Goal: Transaction & Acquisition: Obtain resource

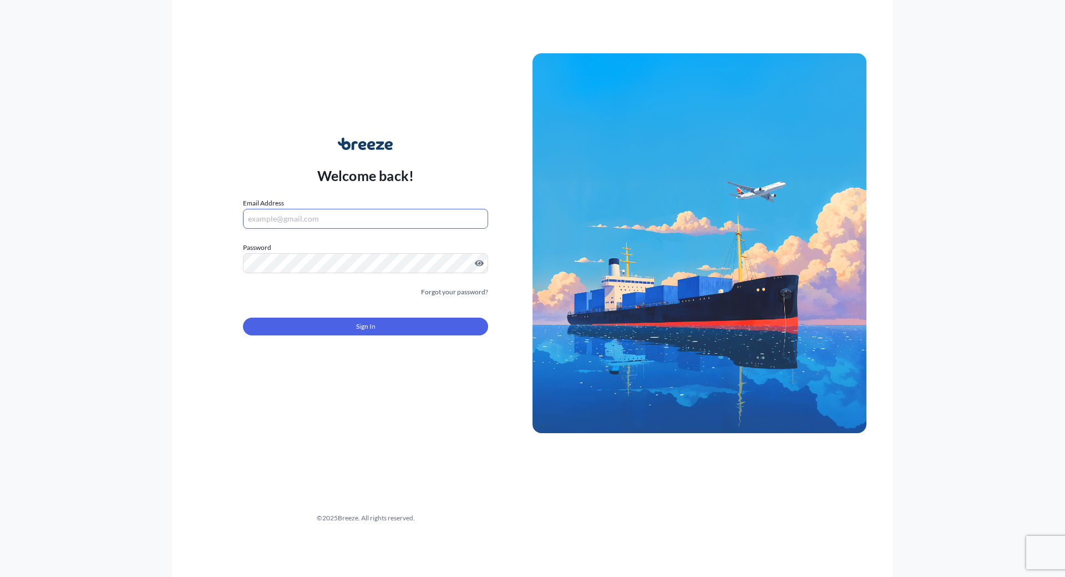
click at [302, 218] on input "Email Address" at bounding box center [365, 219] width 245 height 20
click at [0, 576] on com-1password-button at bounding box center [0, 577] width 0 height 0
type input "[EMAIL_ADDRESS][DOMAIN_NAME]"
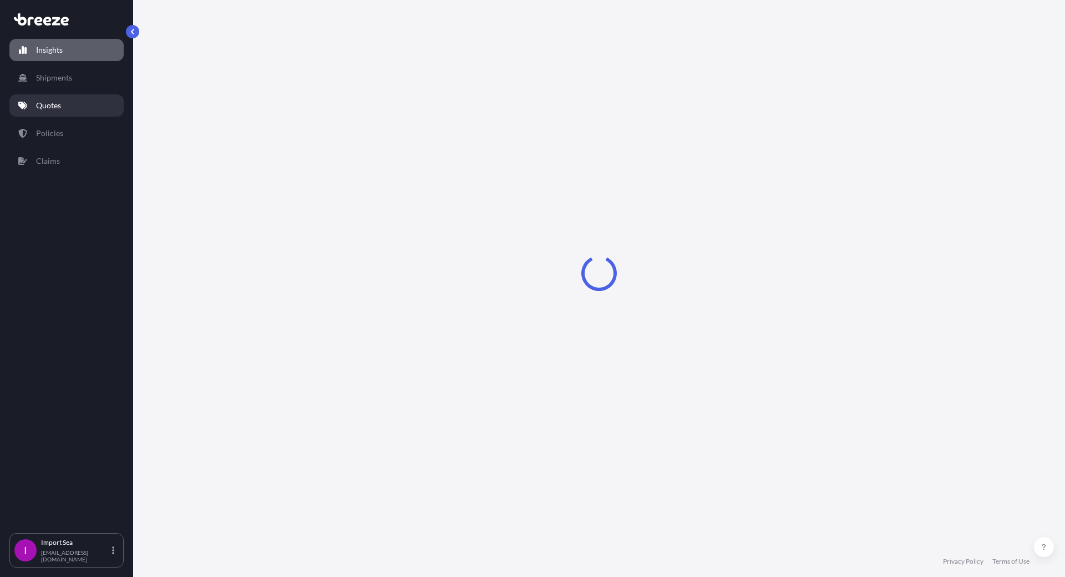
click at [52, 102] on p "Quotes" at bounding box center [48, 105] width 25 height 11
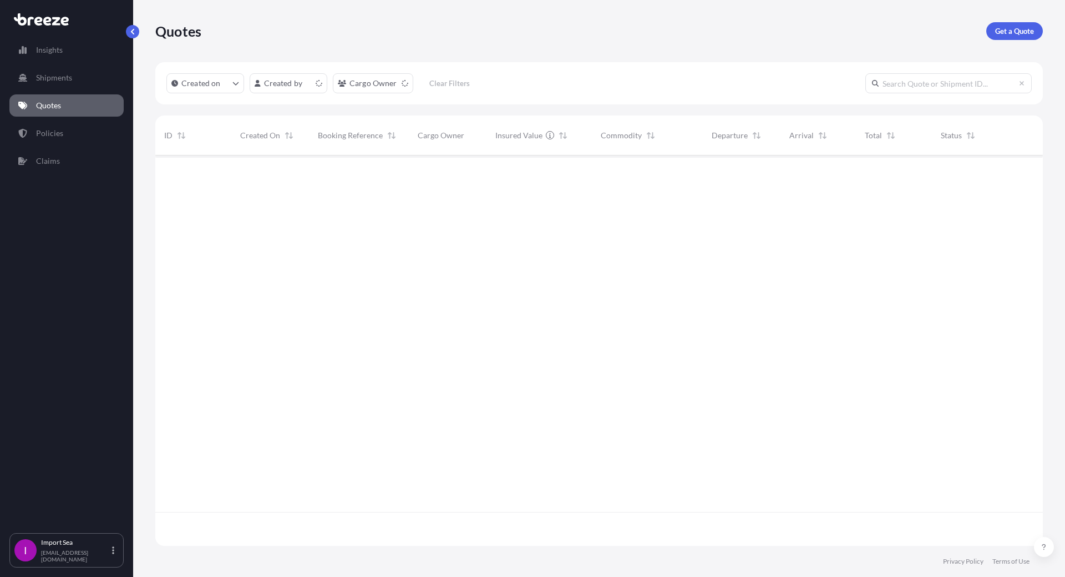
scroll to position [388, 879]
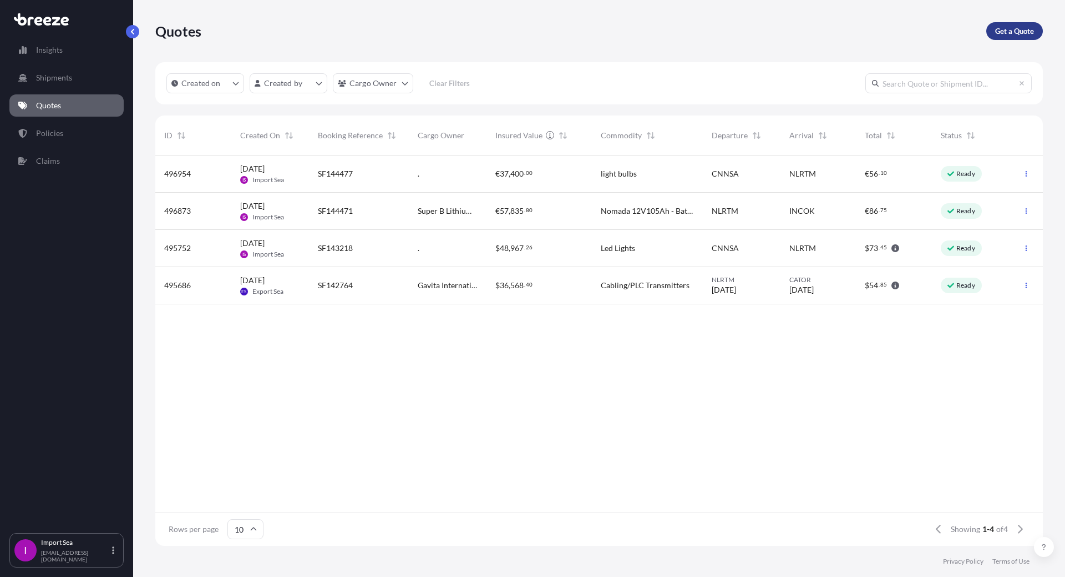
click at [1000, 31] on p "Get a Quote" at bounding box center [1014, 31] width 39 height 11
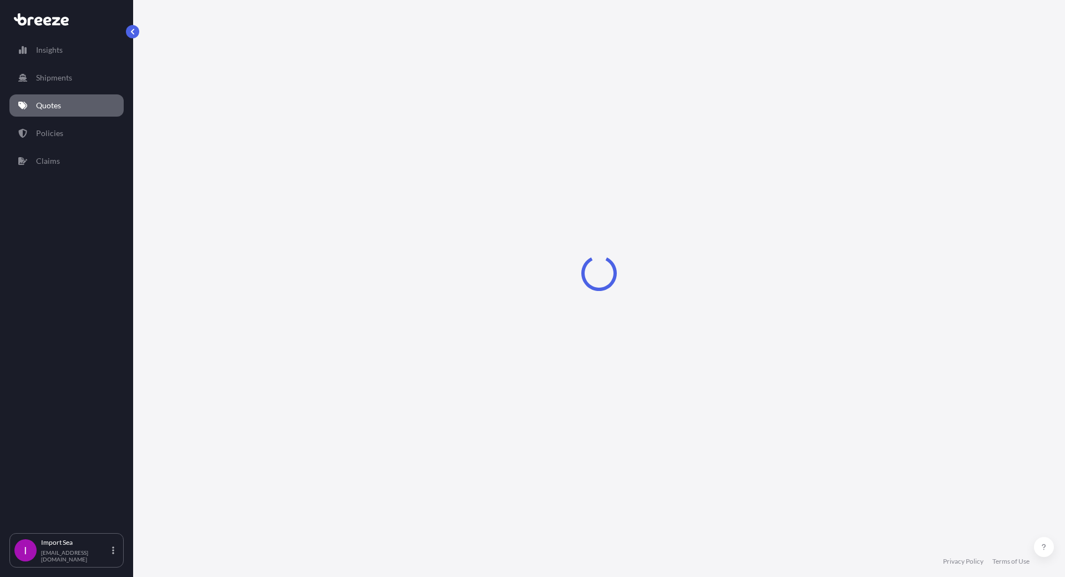
select select "Sea"
select select "1"
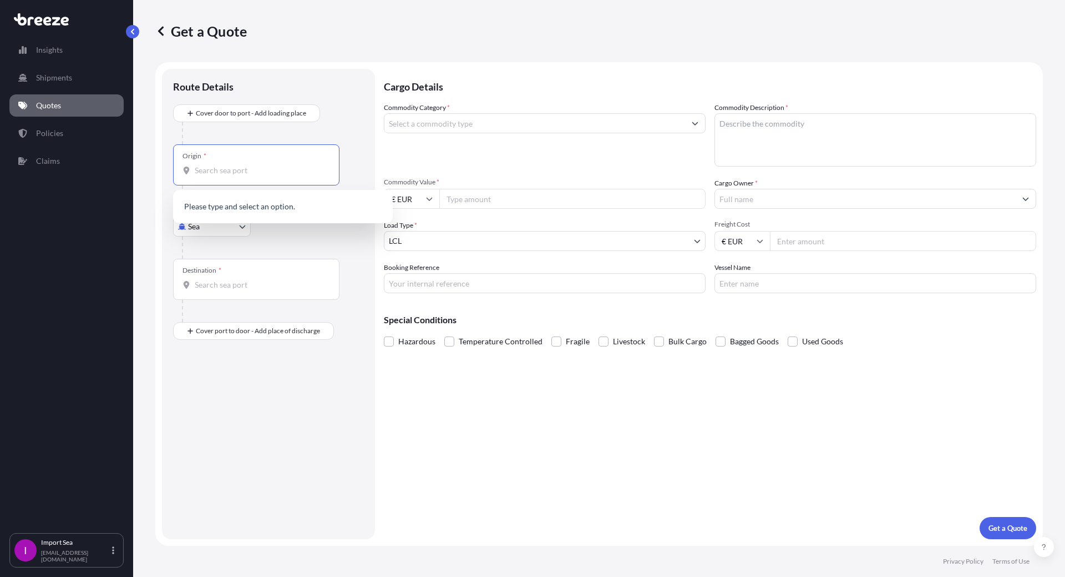
click at [214, 170] on input "Origin *" at bounding box center [260, 170] width 131 height 11
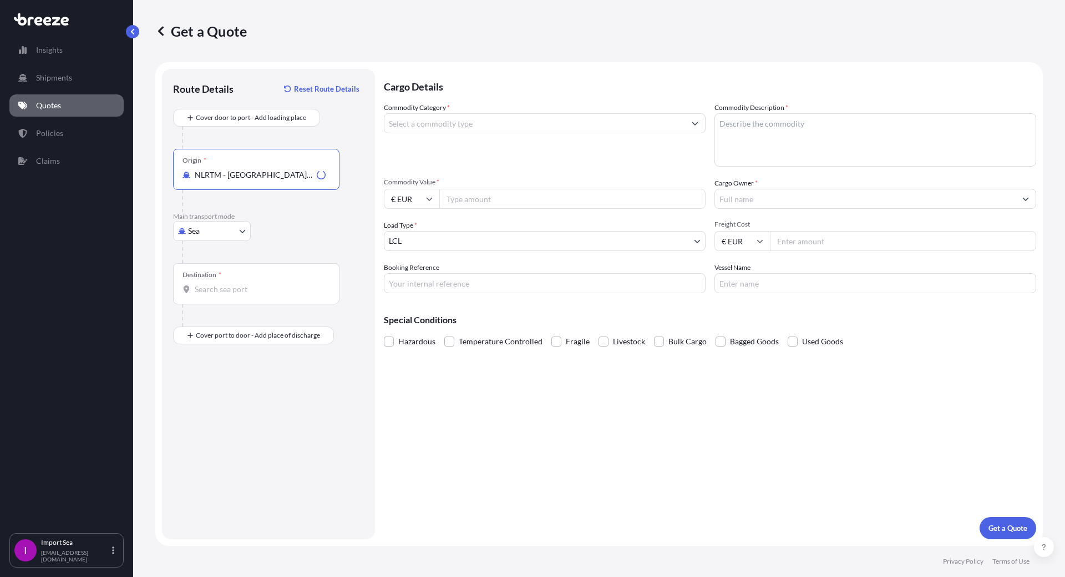
type input "NLRTM - [GEOGRAPHIC_DATA], [GEOGRAPHIC_DATA]"
click at [211, 288] on input "Destination *" at bounding box center [260, 289] width 131 height 11
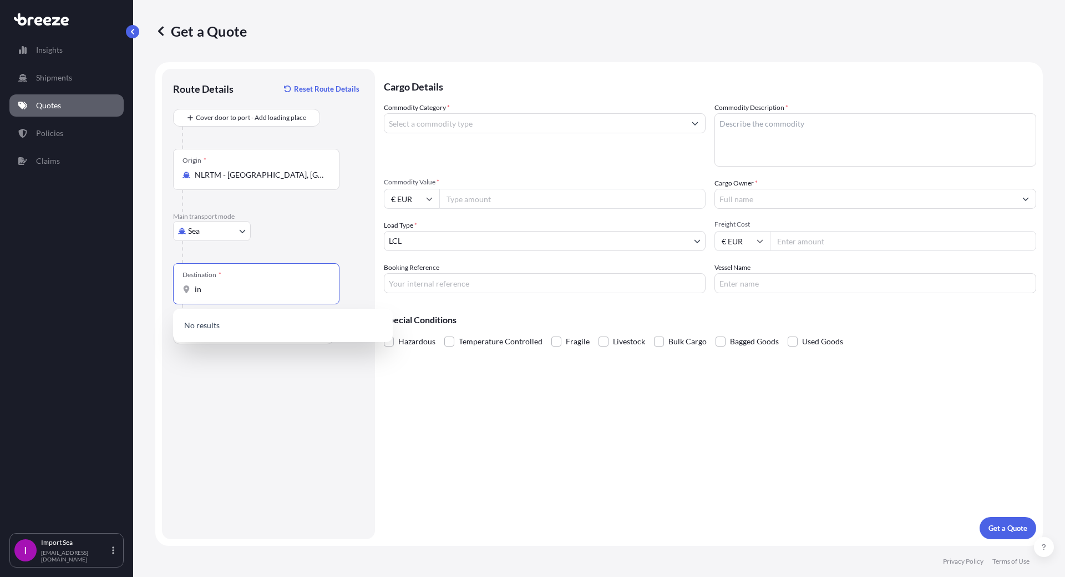
type input "i"
type input "[GEOGRAPHIC_DATA]"
drag, startPoint x: 267, startPoint y: 291, endPoint x: 97, endPoint y: 295, distance: 169.8
click at [97, 295] on div "Insights Shipments Quotes Policies Claims I Import Sea [EMAIL_ADDRESS][DOMAIN_N…" at bounding box center [532, 288] width 1065 height 577
click at [208, 366] on div "Route Details Reset Route Details Cover door to port - Add loading place Place …" at bounding box center [268, 304] width 191 height 448
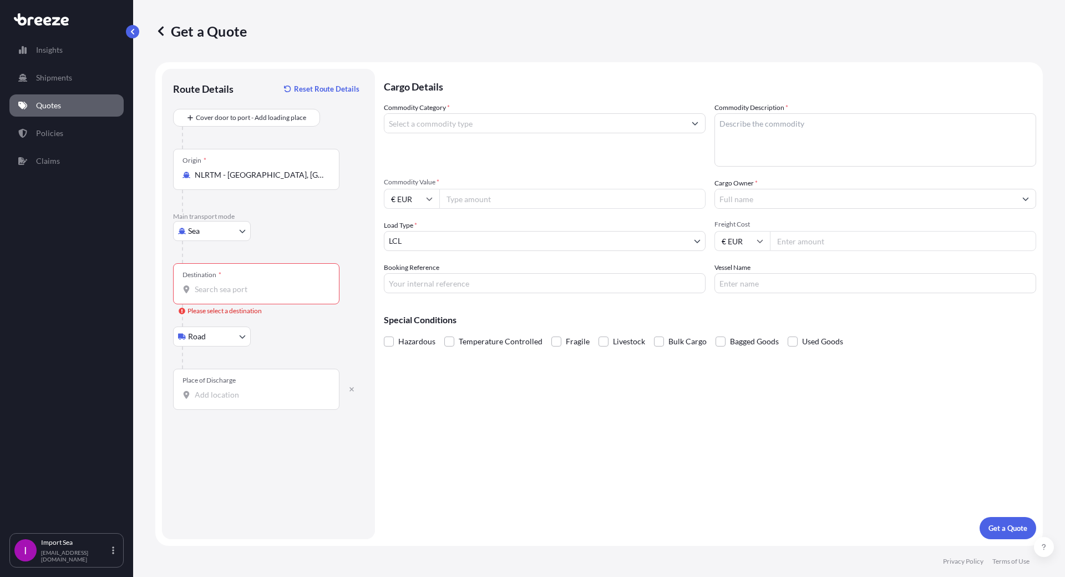
click at [197, 390] on input "Place of Discharge" at bounding box center [260, 394] width 131 height 11
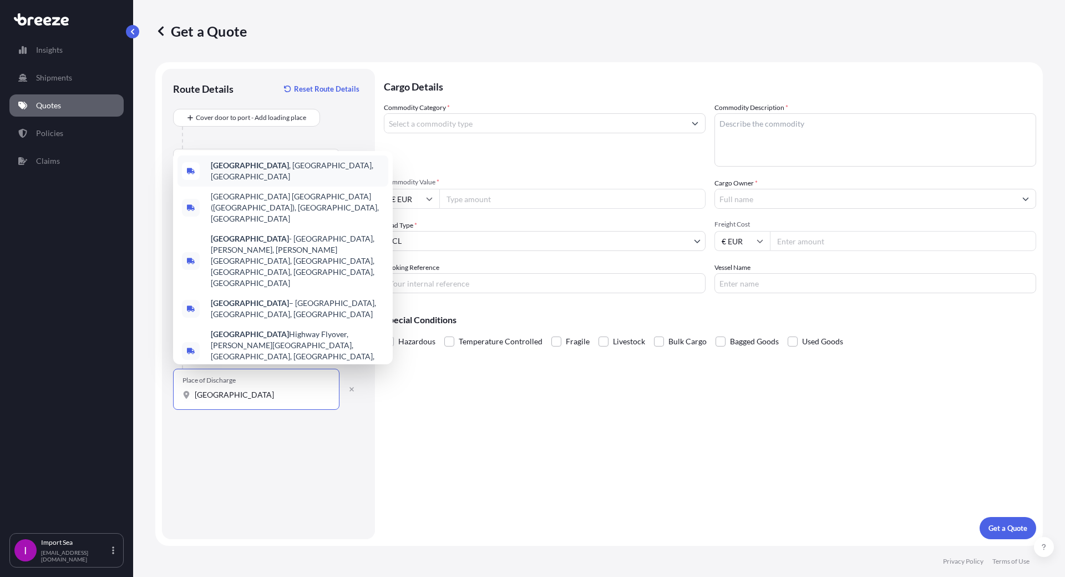
click at [266, 182] on span "[GEOGRAPHIC_DATA] , [GEOGRAPHIC_DATA], [GEOGRAPHIC_DATA]" at bounding box center [297, 171] width 173 height 22
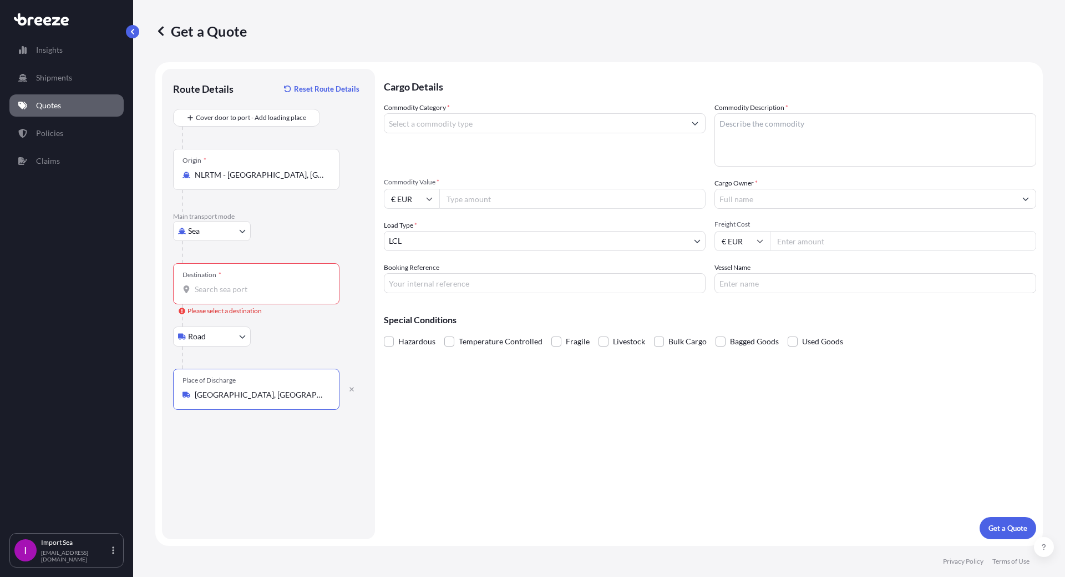
type input "[GEOGRAPHIC_DATA], [GEOGRAPHIC_DATA], [GEOGRAPHIC_DATA]"
click at [201, 299] on div "Destination *" at bounding box center [256, 283] width 166 height 41
click at [201, 295] on input "Destination * Please select a destination" at bounding box center [260, 289] width 131 height 11
type input "INMAA - [GEOGRAPHIC_DATA] (ex [GEOGRAPHIC_DATA]), [GEOGRAPHIC_DATA]"
click at [413, 126] on input "Commodity Category *" at bounding box center [535, 123] width 301 height 20
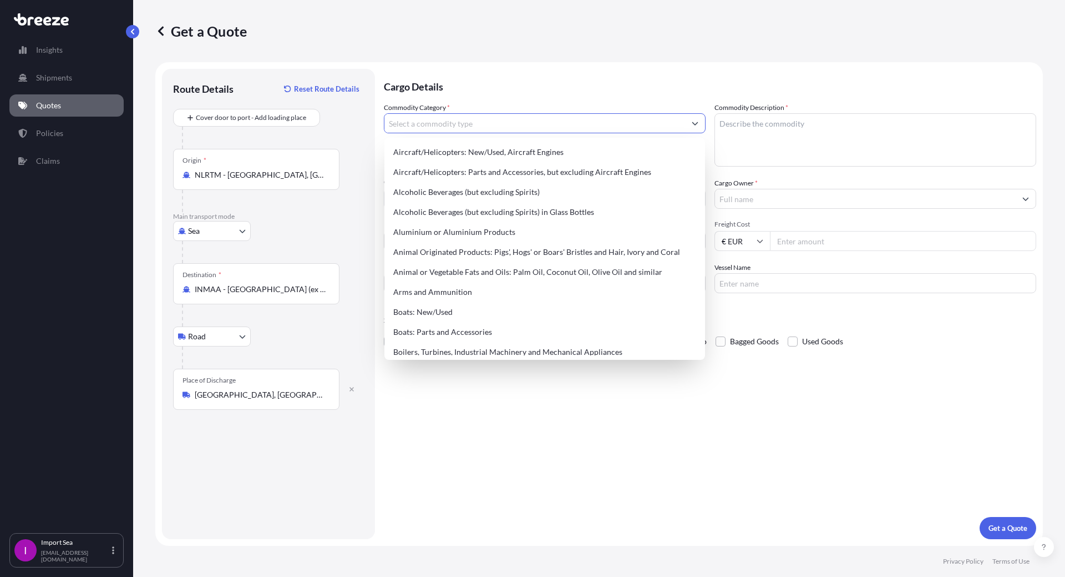
click at [413, 125] on input "Commodity Category *" at bounding box center [535, 123] width 301 height 20
click at [421, 125] on input "Commodity Category *" at bounding box center [535, 123] width 301 height 20
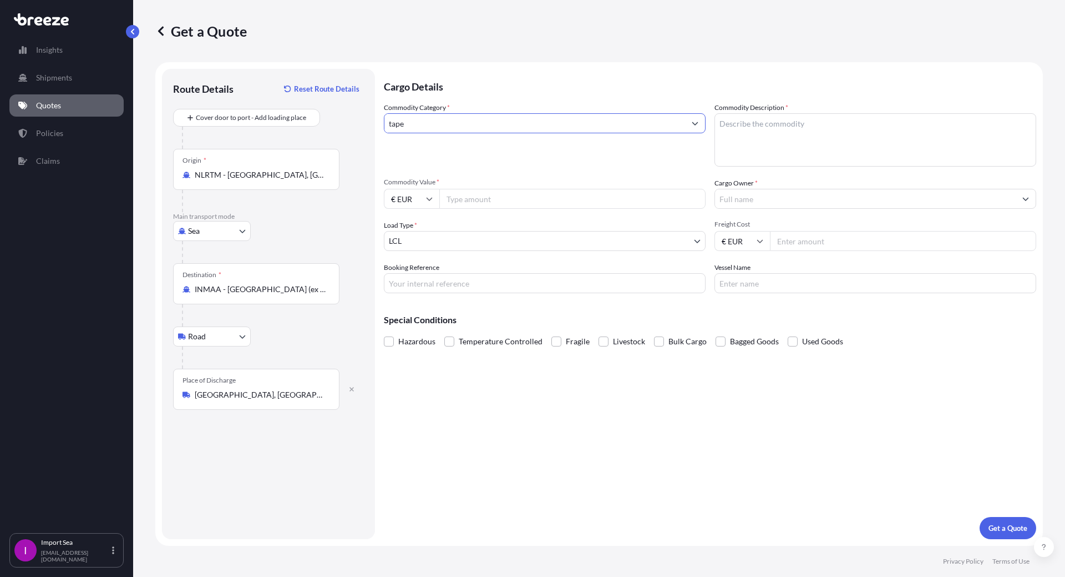
click at [421, 125] on input "tape" at bounding box center [535, 123] width 301 height 20
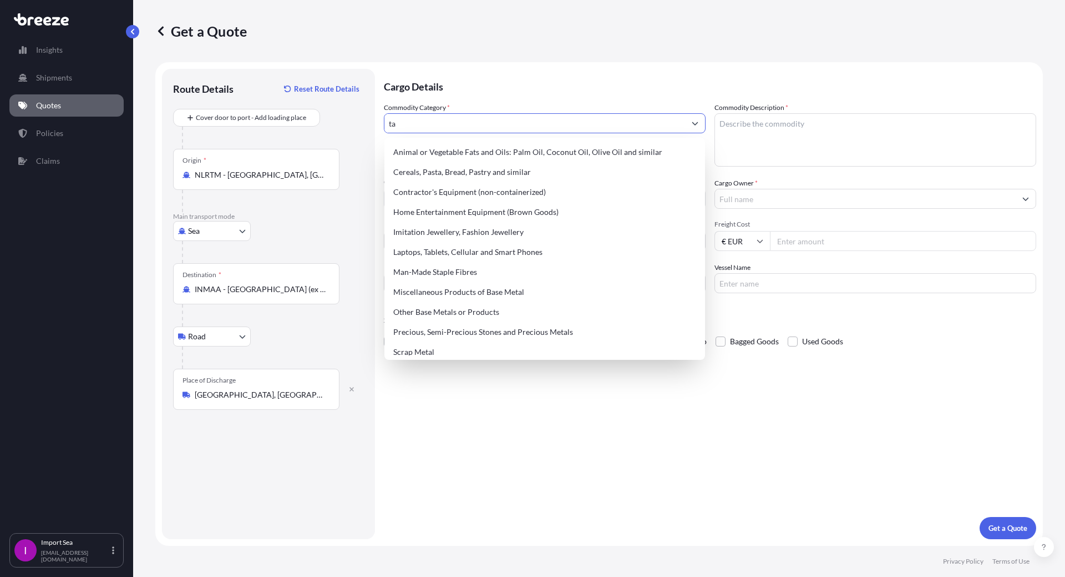
type input "t"
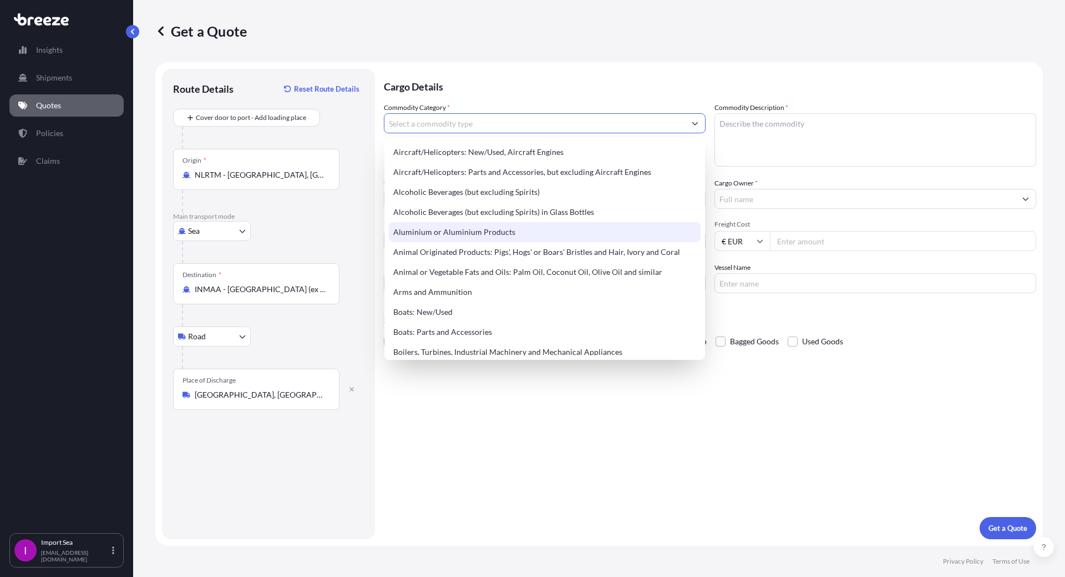
click at [464, 231] on div "Aluminium or Aluminium Products" at bounding box center [545, 232] width 312 height 20
type input "Aluminium or Aluminium Products"
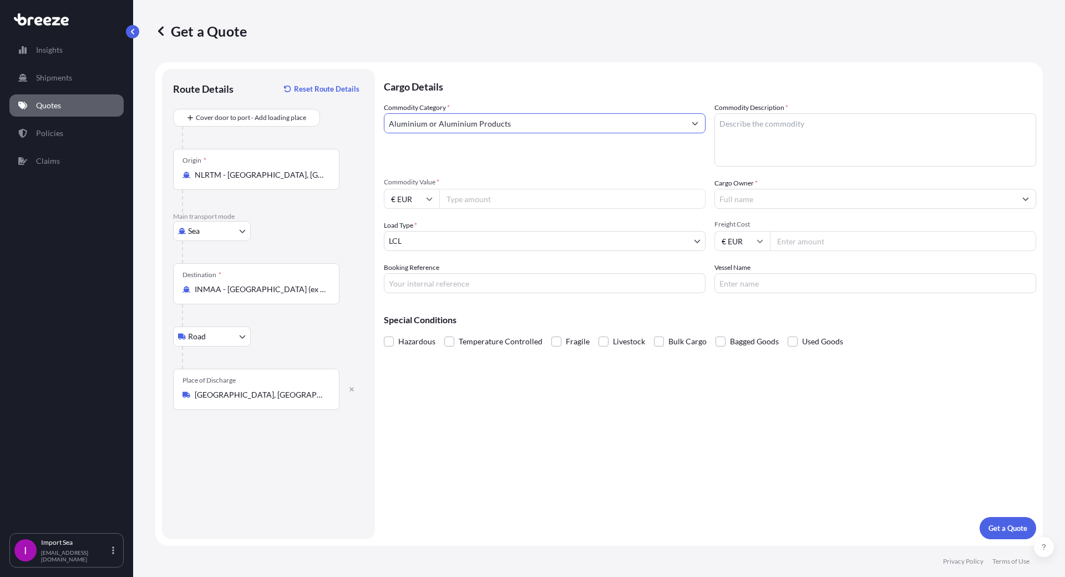
click at [746, 136] on textarea "Commodity Description *" at bounding box center [876, 139] width 322 height 53
type textarea "alu bars"
click at [750, 199] on input "Cargo Owner *" at bounding box center [865, 199] width 301 height 20
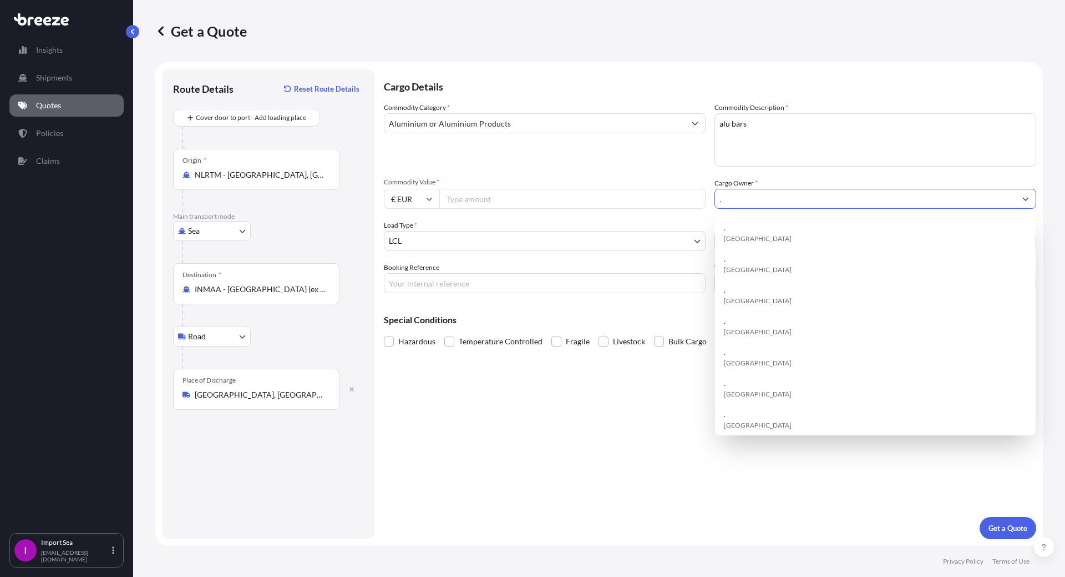
type input "."
click at [587, 489] on div "Cargo Details Commodity Category * Aluminium or Aluminium Products Commodity De…" at bounding box center [710, 304] width 653 height 470
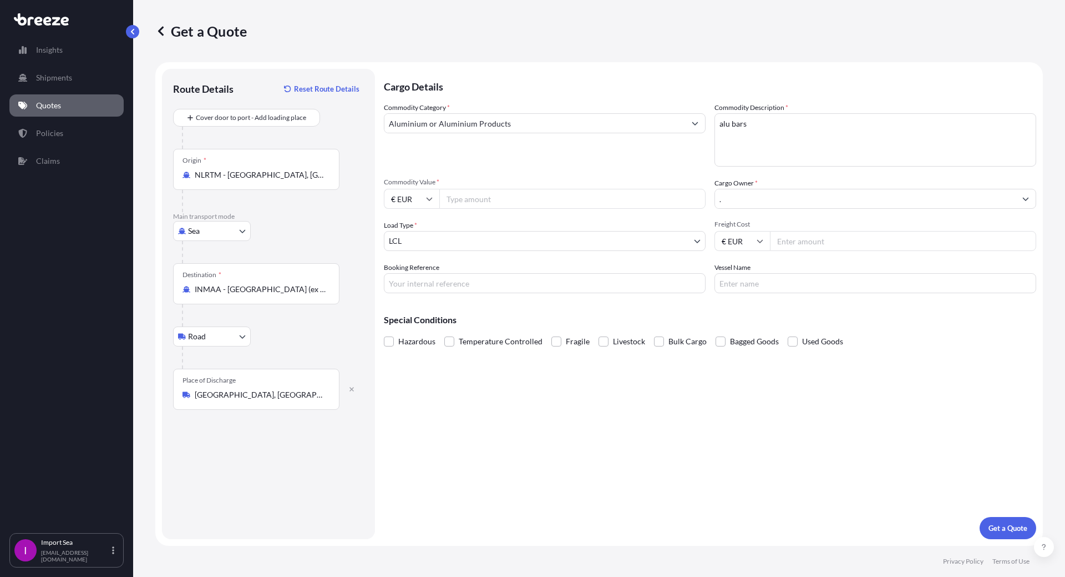
click at [419, 287] on input "Booking Reference" at bounding box center [545, 283] width 322 height 20
paste input "SF145261"
type input "SF145261"
click at [751, 286] on input "Vessel Name" at bounding box center [876, 283] width 322 height 20
type input "."
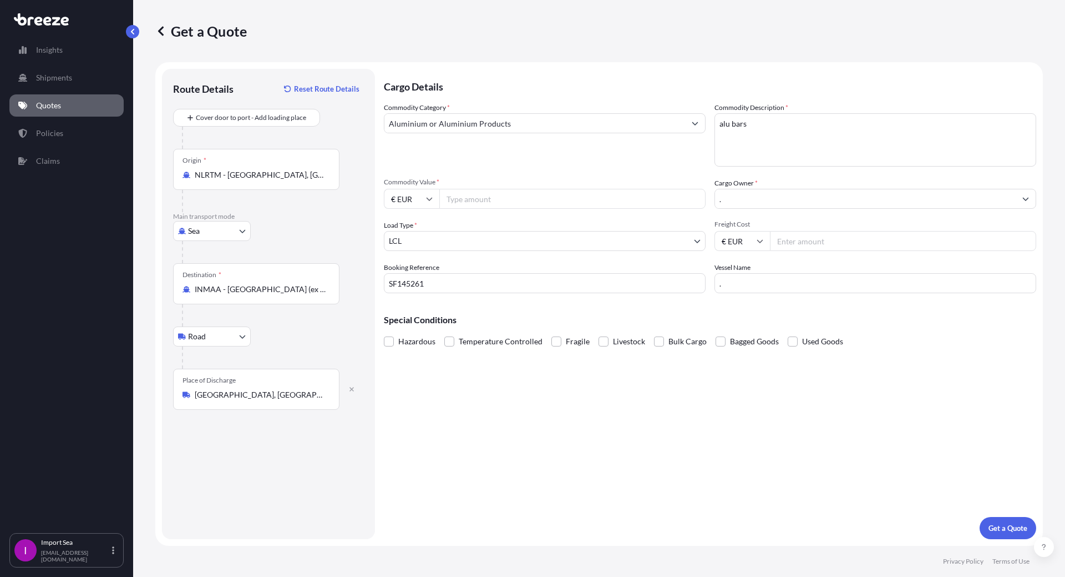
click at [801, 246] on input "Freight Cost" at bounding box center [903, 241] width 266 height 20
click at [802, 251] on div "Commodity Category * Aluminium or Aluminium Products Commodity Description * al…" at bounding box center [710, 197] width 653 height 191
click at [808, 245] on input "Freight Cost" at bounding box center [903, 241] width 266 height 20
type input "900"
click at [465, 203] on input "Commodity Value *" at bounding box center [572, 199] width 266 height 20
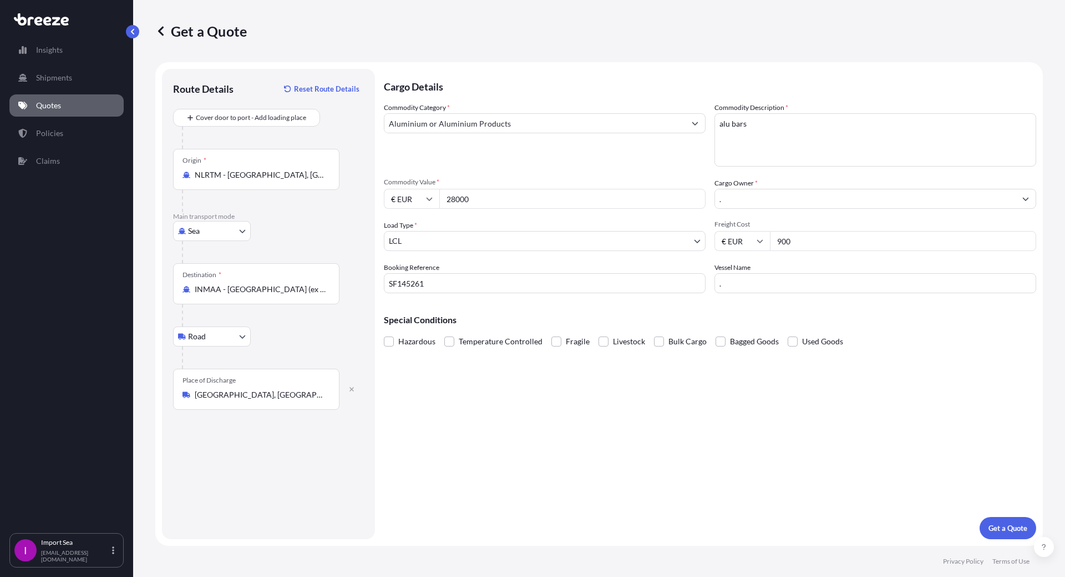
type input "28000"
click at [535, 526] on div "Cargo Details Commodity Category * Aluminium or Aluminium Products Commodity De…" at bounding box center [710, 304] width 653 height 470
click at [998, 526] on p "Get a Quote" at bounding box center [1008, 527] width 39 height 11
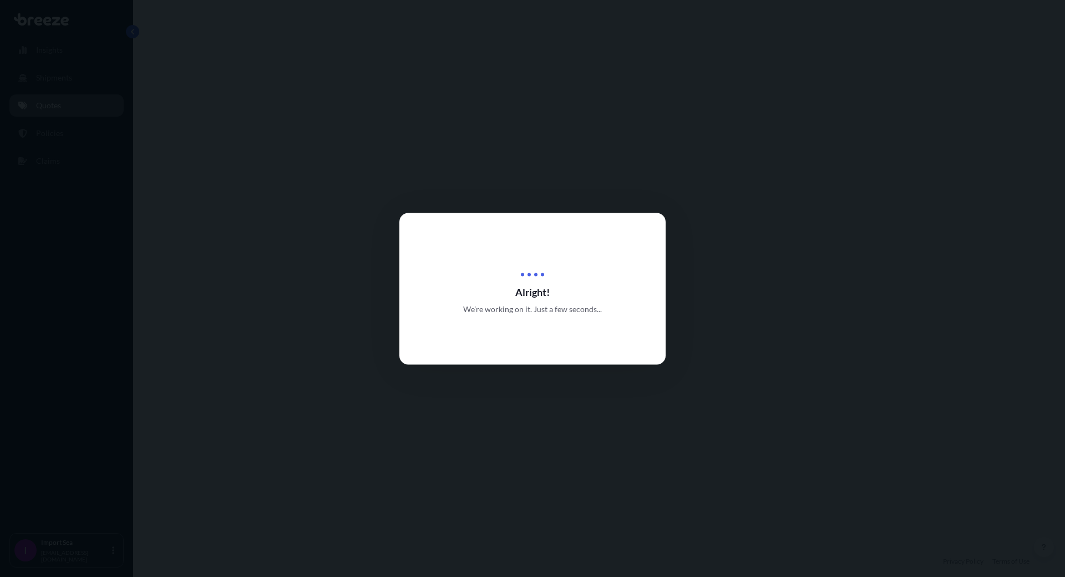
select select "Sea"
select select "Road"
select select "1"
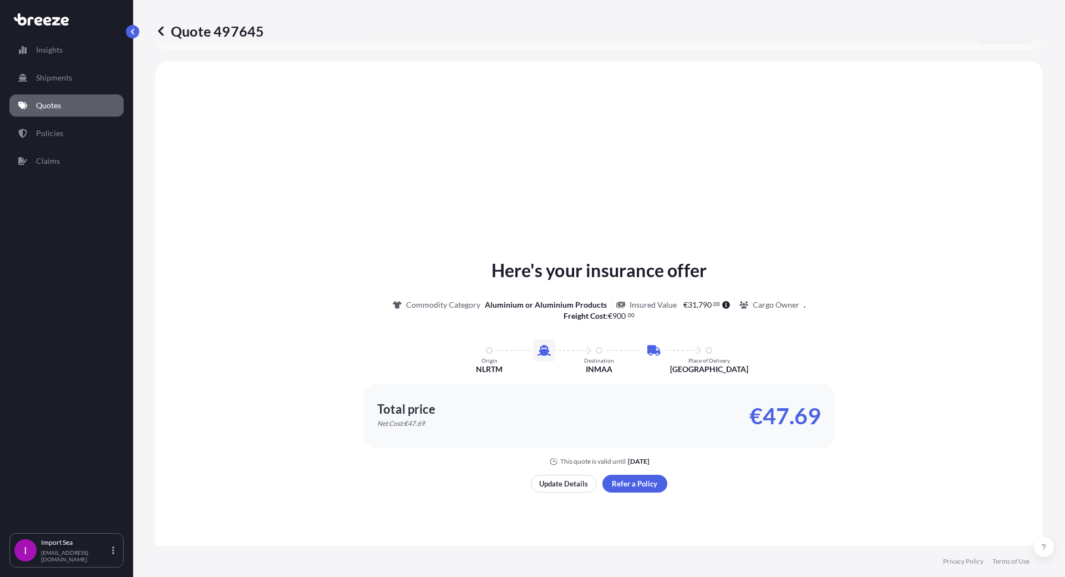
scroll to position [378, 0]
